Goal: Information Seeking & Learning: Learn about a topic

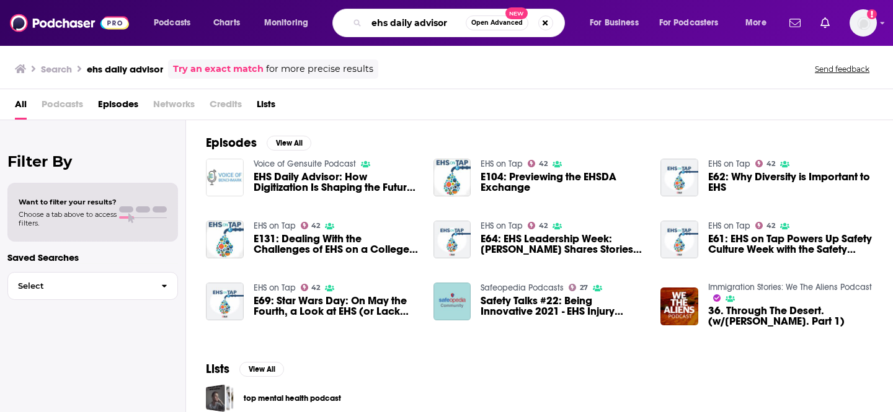
click at [411, 25] on input "ehs daily advisor" at bounding box center [415, 23] width 99 height 20
type input "o"
type input "b"
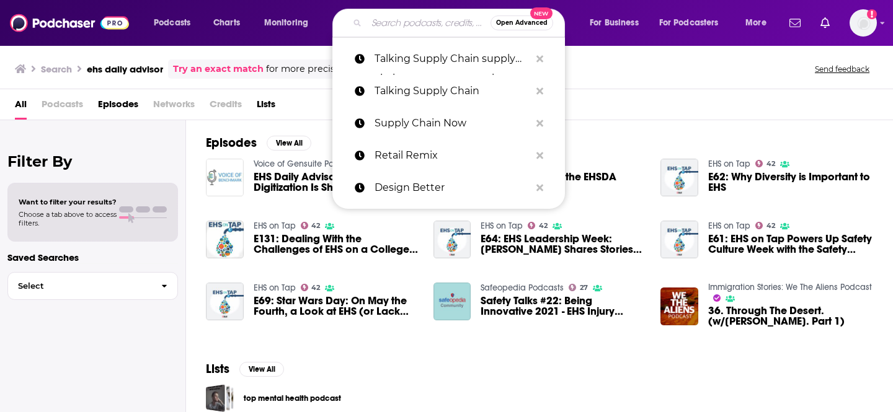
type input "u"
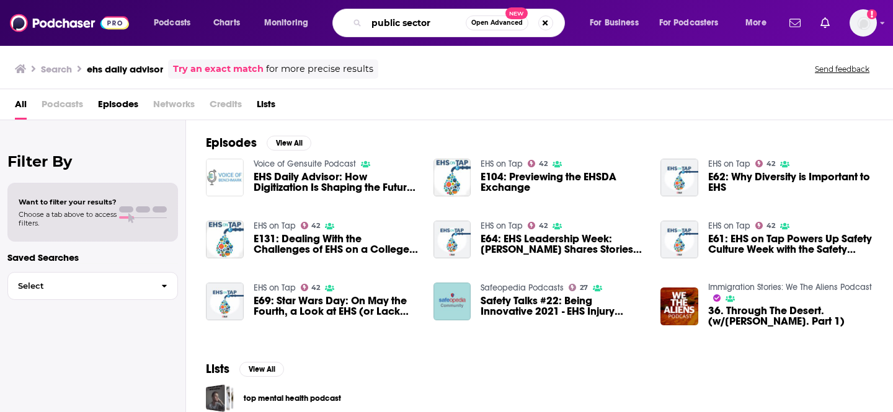
type input "public sector"
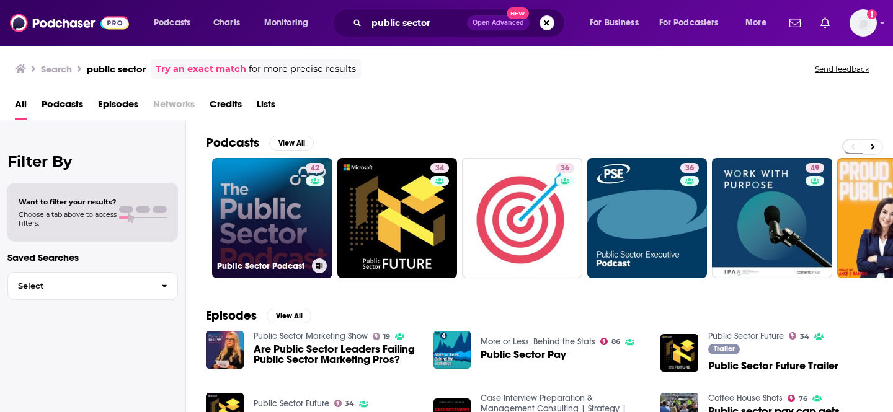
click at [260, 269] on h3 "Public Sector Podcast" at bounding box center [262, 266] width 90 height 11
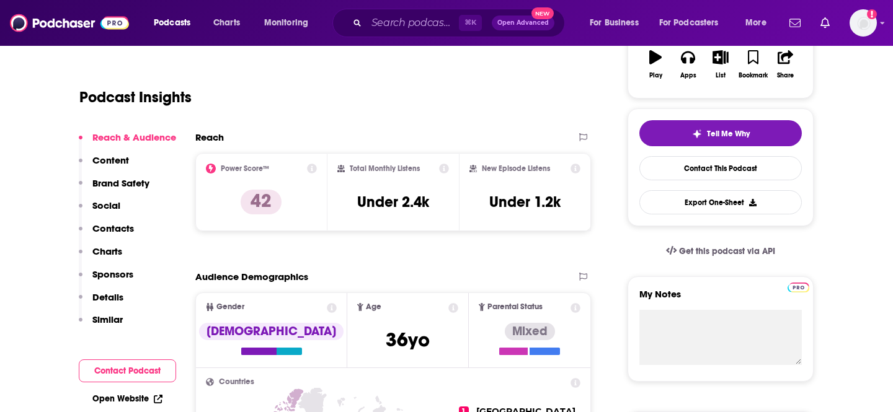
scroll to position [130, 0]
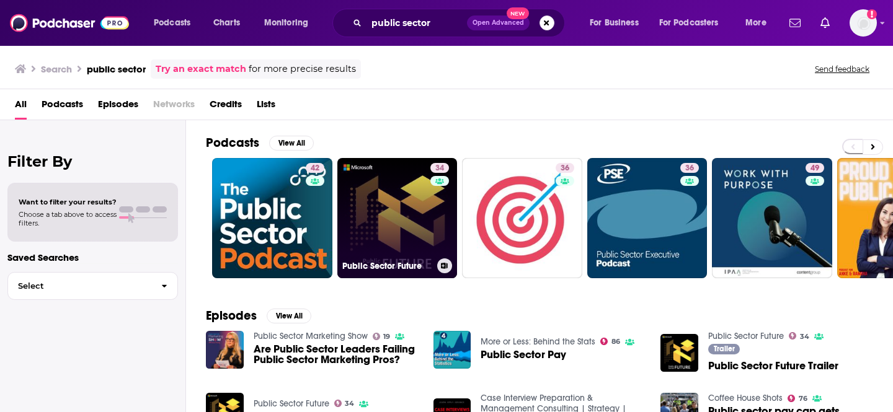
click at [369, 257] on link "34 Public Sector Future" at bounding box center [397, 218] width 120 height 120
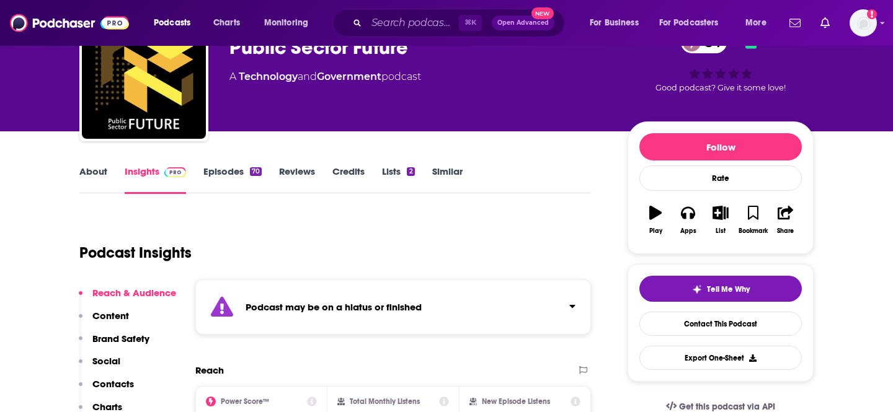
scroll to position [87, 0]
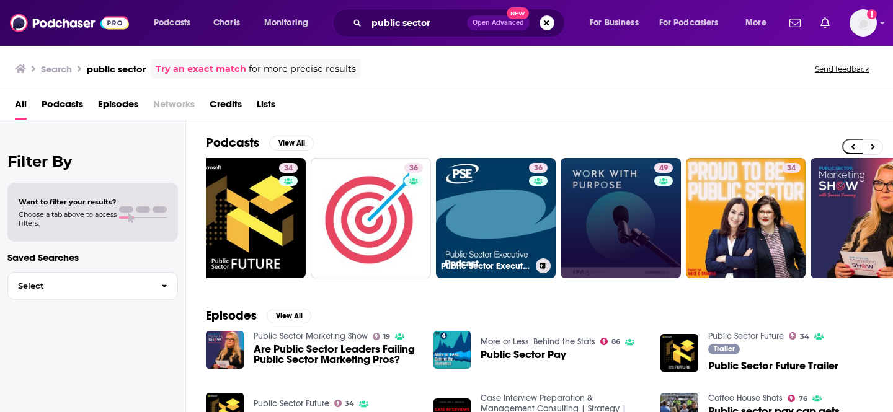
scroll to position [0, 233]
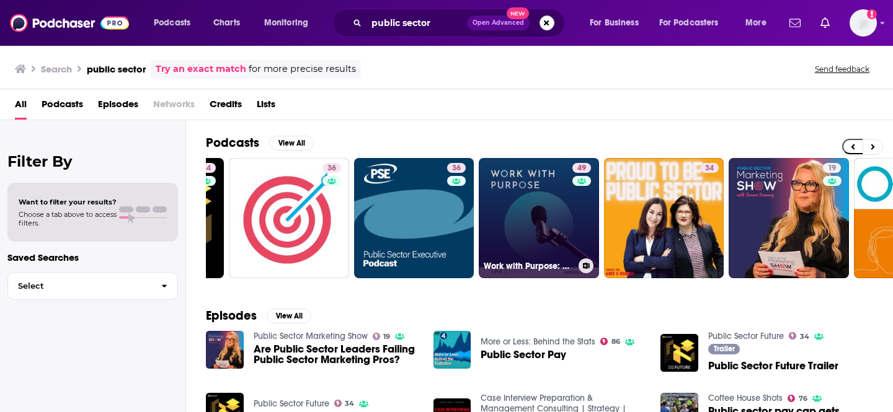
click at [523, 254] on link "49 Work with Purpose: A podcast about the Australian Public Sector" at bounding box center [539, 218] width 120 height 120
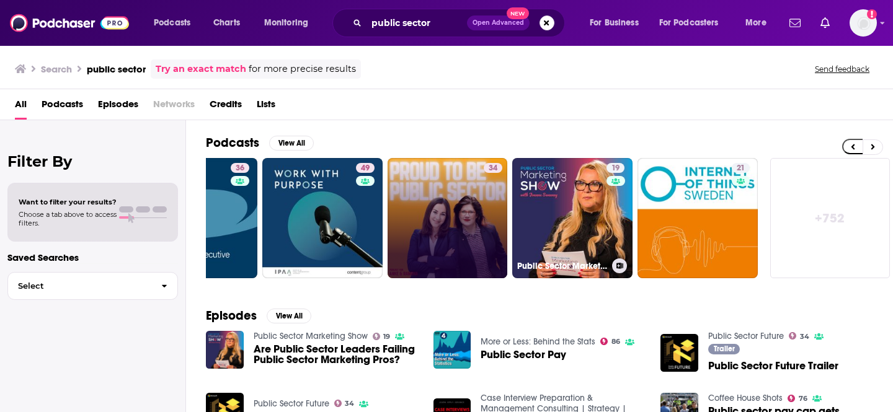
scroll to position [0, 452]
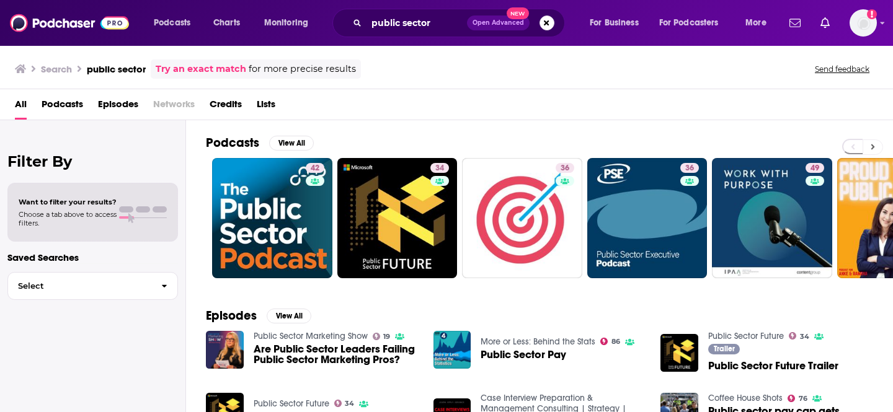
click at [870, 145] on icon at bounding box center [872, 147] width 4 height 9
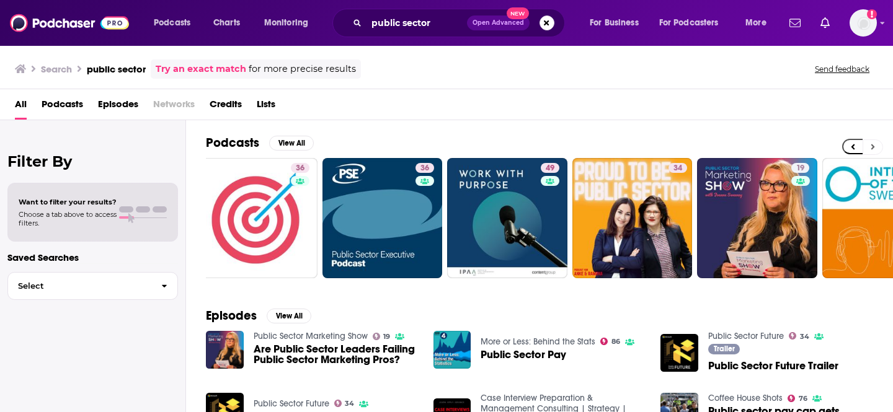
click at [872, 145] on icon at bounding box center [873, 147] width 4 height 6
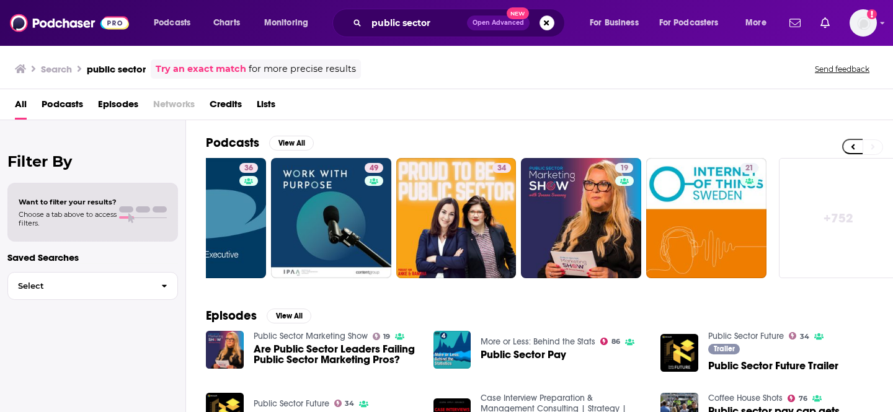
scroll to position [0, 452]
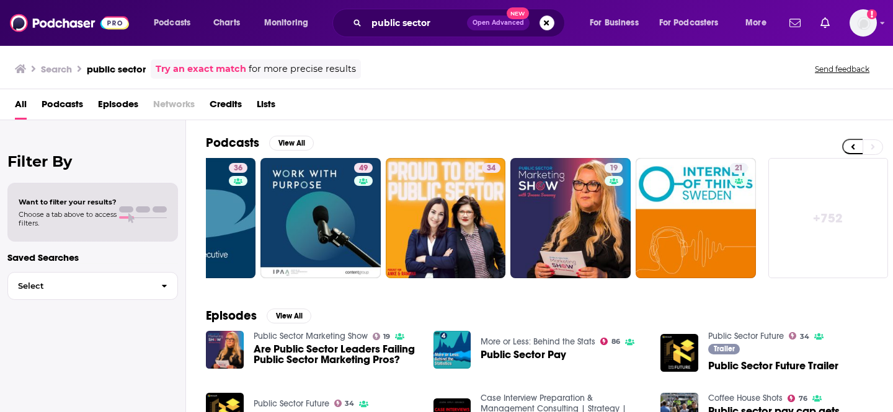
click at [848, 206] on link "+ 752" at bounding box center [828, 218] width 120 height 120
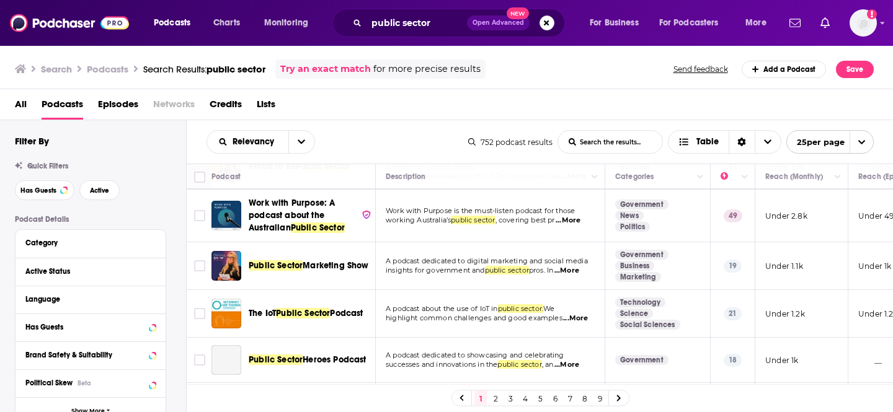
scroll to position [229, 0]
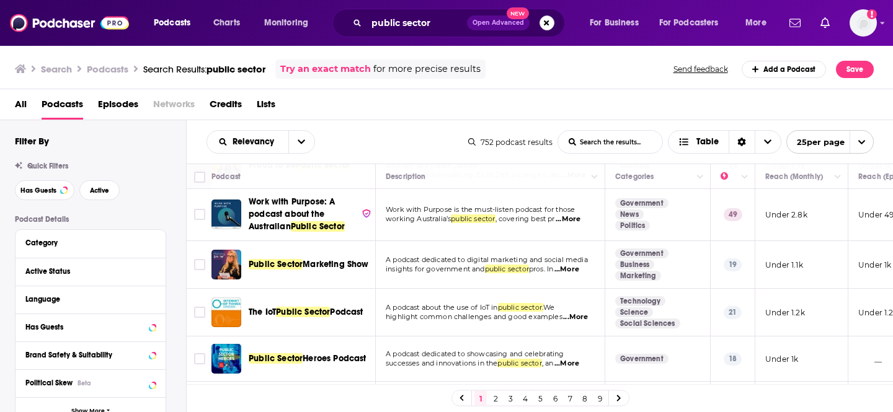
click at [581, 320] on span "...More" at bounding box center [575, 317] width 25 height 10
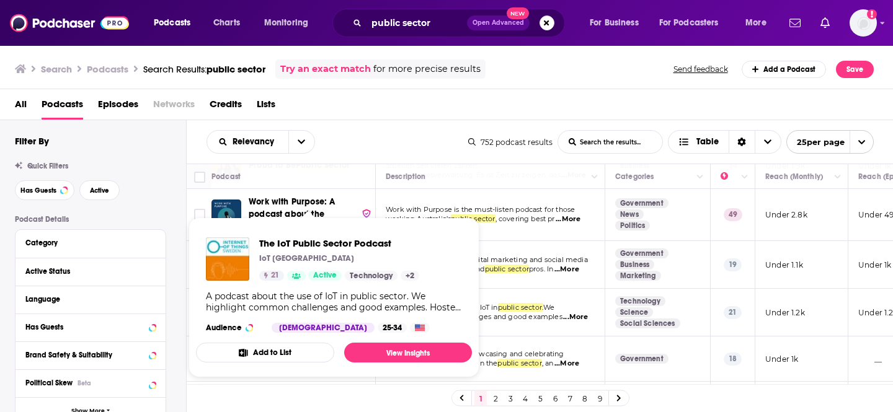
click at [422, 134] on div "Relevancy List Search Input Search the results... Table" at bounding box center [337, 142] width 262 height 24
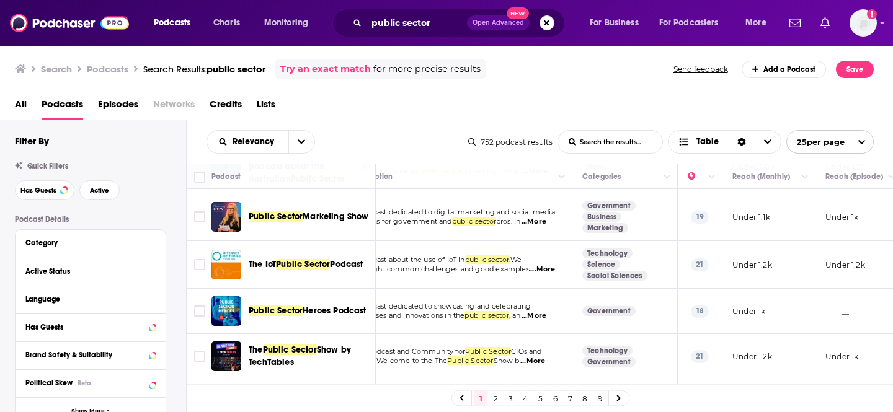
scroll to position [277, 0]
